Goal: Find specific page/section

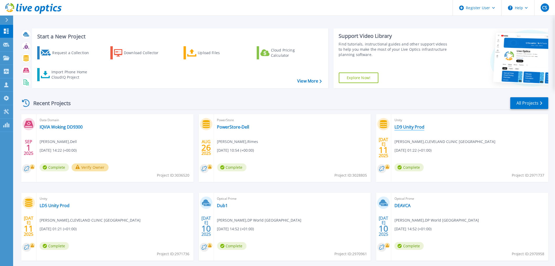
click at [403, 127] on link "LD9 Unity Prod" at bounding box center [410, 126] width 30 height 5
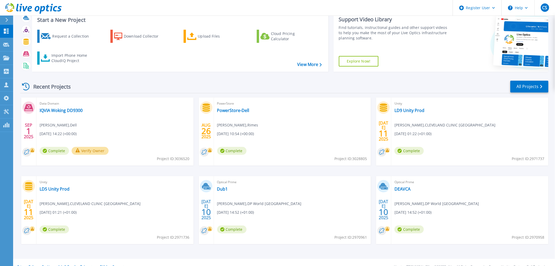
scroll to position [25, 0]
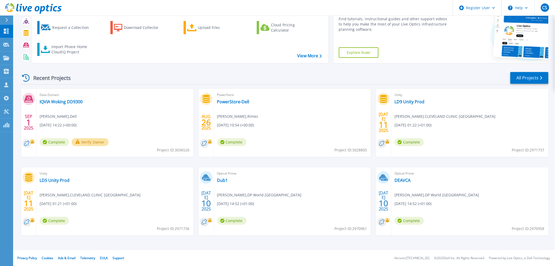
click at [41, 183] on div "Unity LD5 Unity Prod [PERSON_NAME] , CLEVELAND CLINIC [GEOGRAPHIC_DATA] [DATE] …" at bounding box center [114, 201] width 157 height 68
click at [53, 178] on link "LD5 Unity Prod" at bounding box center [55, 179] width 30 height 5
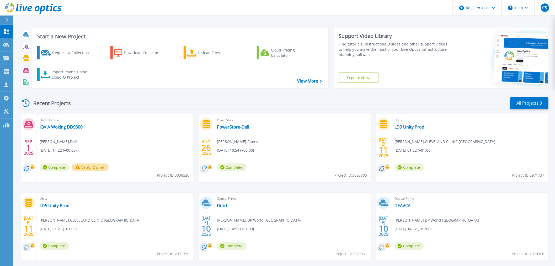
click at [415, 131] on div "Unity LD9 Unity Prod Minh Tran , CLEVELAND CLINIC LONDON 07/11/2025, 01:22 (+01…" at bounding box center [470, 148] width 157 height 68
click at [416, 128] on link "LD9 Unity Prod" at bounding box center [410, 126] width 30 height 5
click at [64, 203] on link "LD5 Unity Prod" at bounding box center [55, 205] width 30 height 5
